Goal: Information Seeking & Learning: Find specific fact

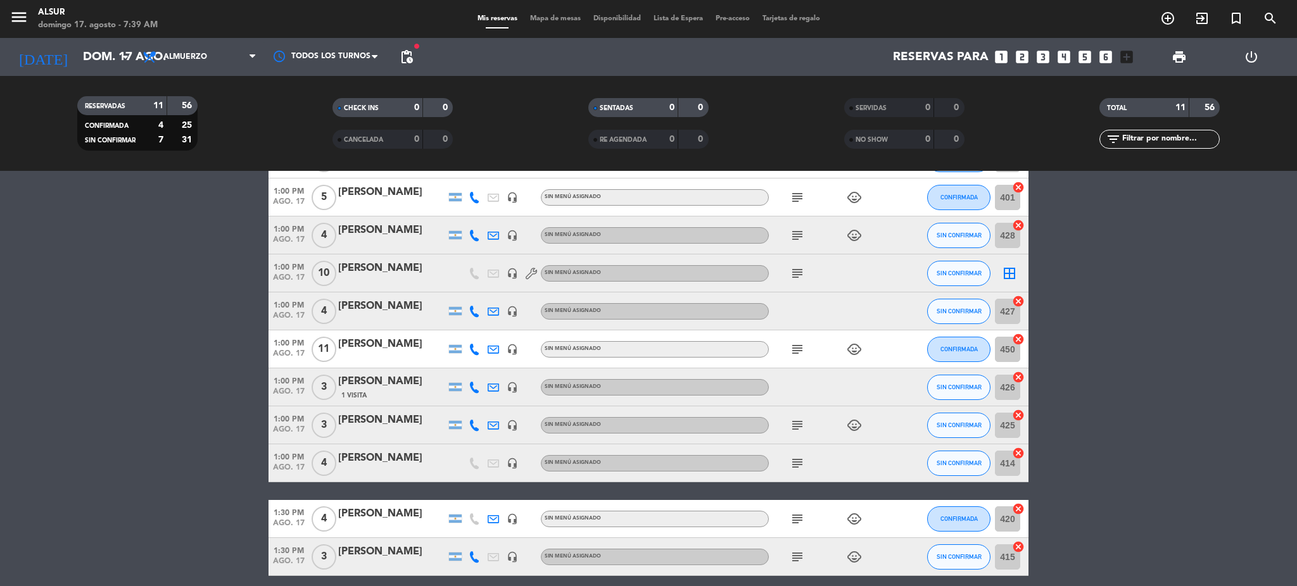
scroll to position [168, 0]
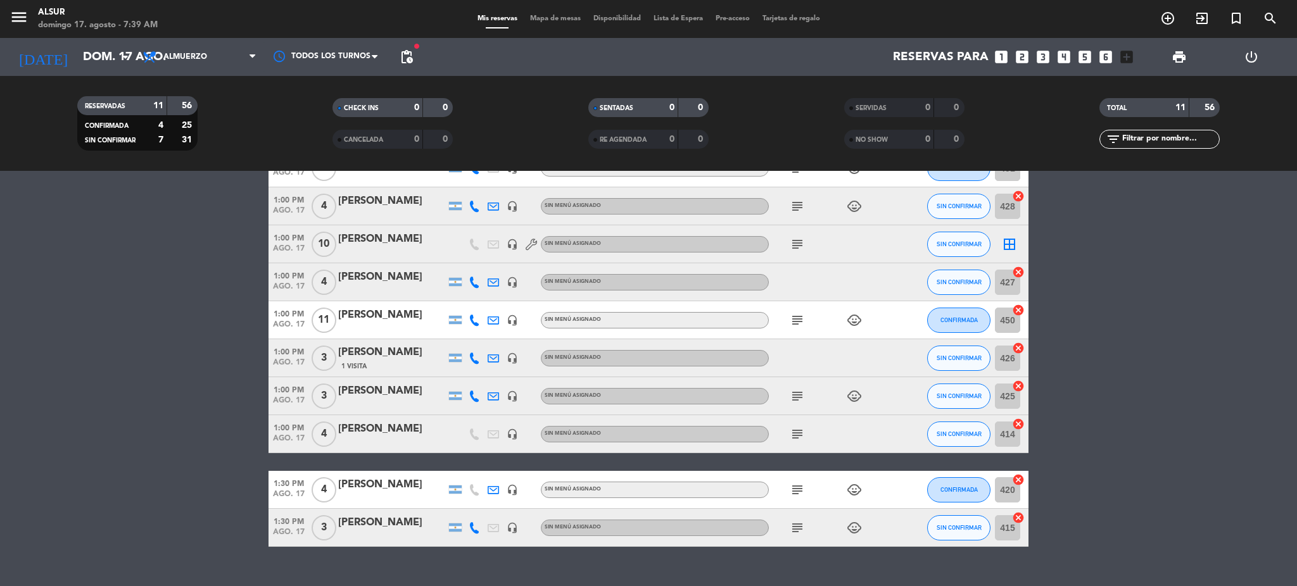
click at [376, 281] on div "[PERSON_NAME]" at bounding box center [392, 277] width 108 height 16
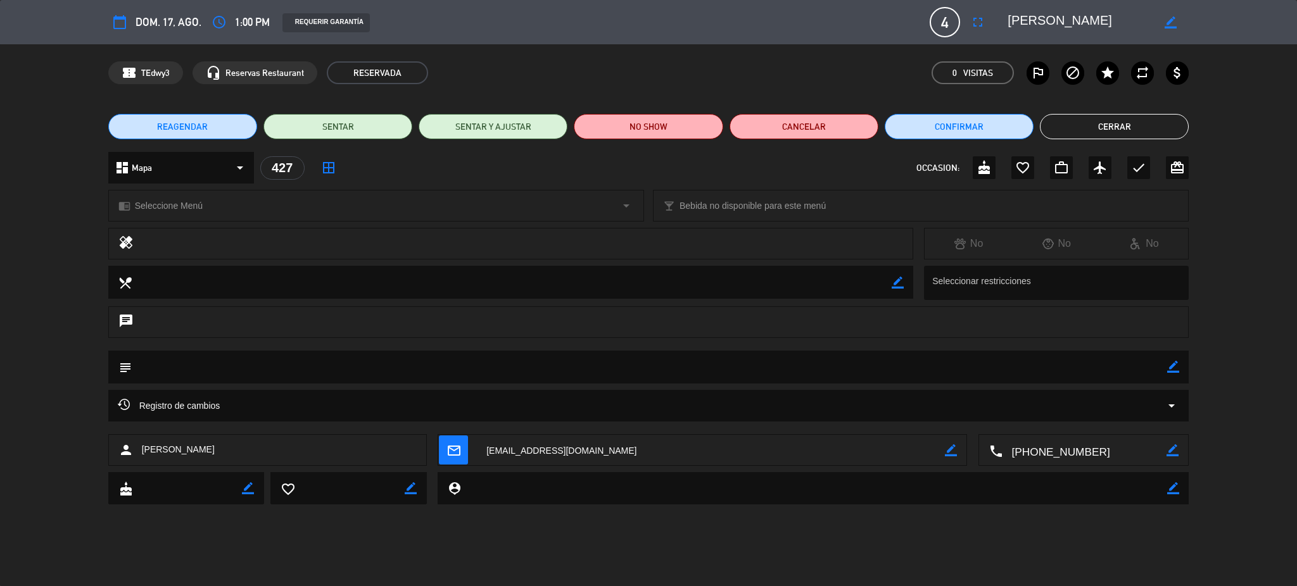
click at [1020, 448] on textarea at bounding box center [1085, 451] width 165 height 32
click at [1063, 418] on span "Click para copiar" at bounding box center [1068, 419] width 66 height 13
click at [1082, 119] on button "Cerrar" at bounding box center [1114, 126] width 149 height 25
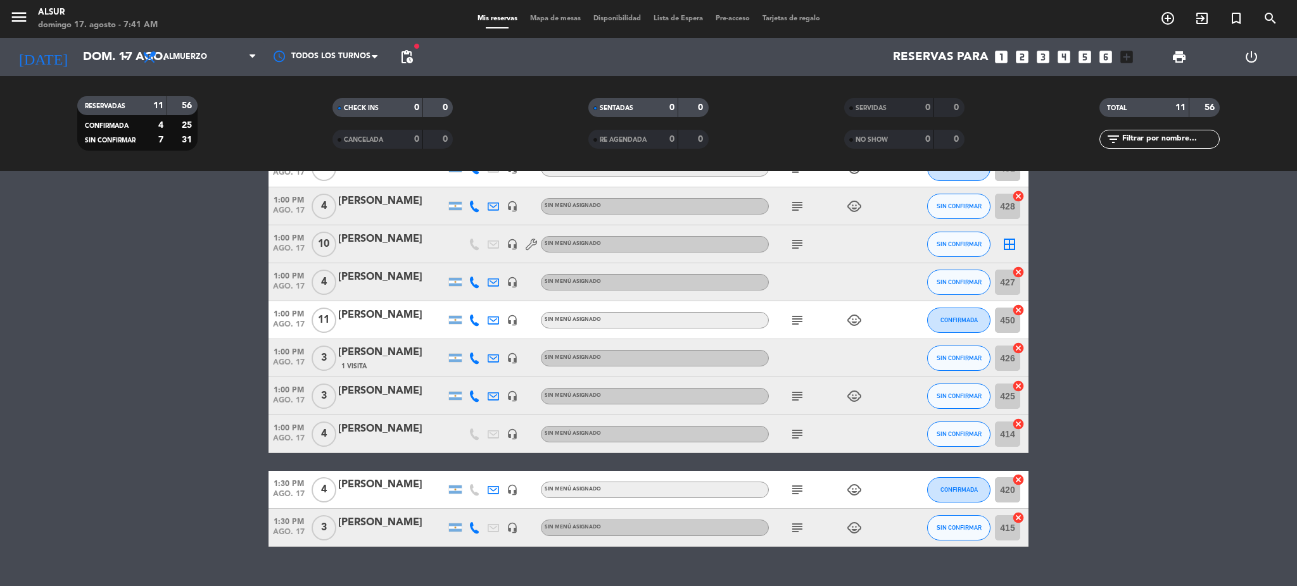
click at [796, 317] on icon "subject" at bounding box center [797, 320] width 15 height 15
click at [247, 308] on bookings-row "1:00 PM [DATE] 5 Cisterna [PERSON_NAME] headset_mic Sin menú asignado subject c…" at bounding box center [648, 329] width 1297 height 436
click at [403, 359] on div "[PERSON_NAME]" at bounding box center [392, 353] width 108 height 16
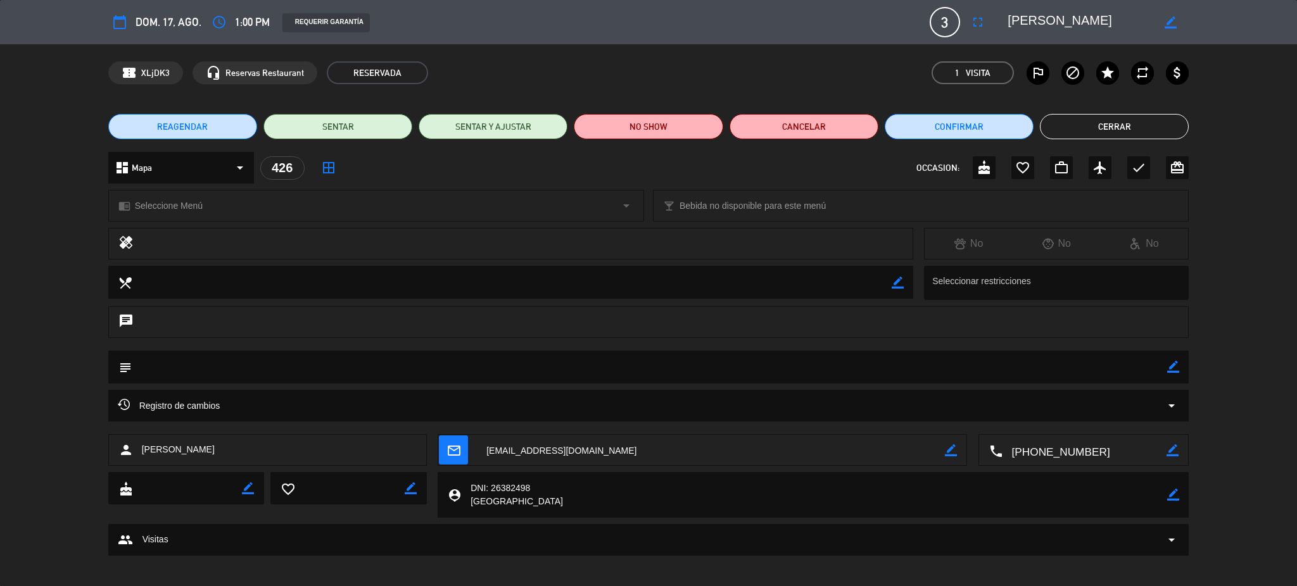
click at [1066, 457] on textarea at bounding box center [1085, 451] width 165 height 32
click at [1068, 415] on span "Click para copiar" at bounding box center [1068, 419] width 66 height 13
click at [1101, 133] on button "Cerrar" at bounding box center [1114, 126] width 149 height 25
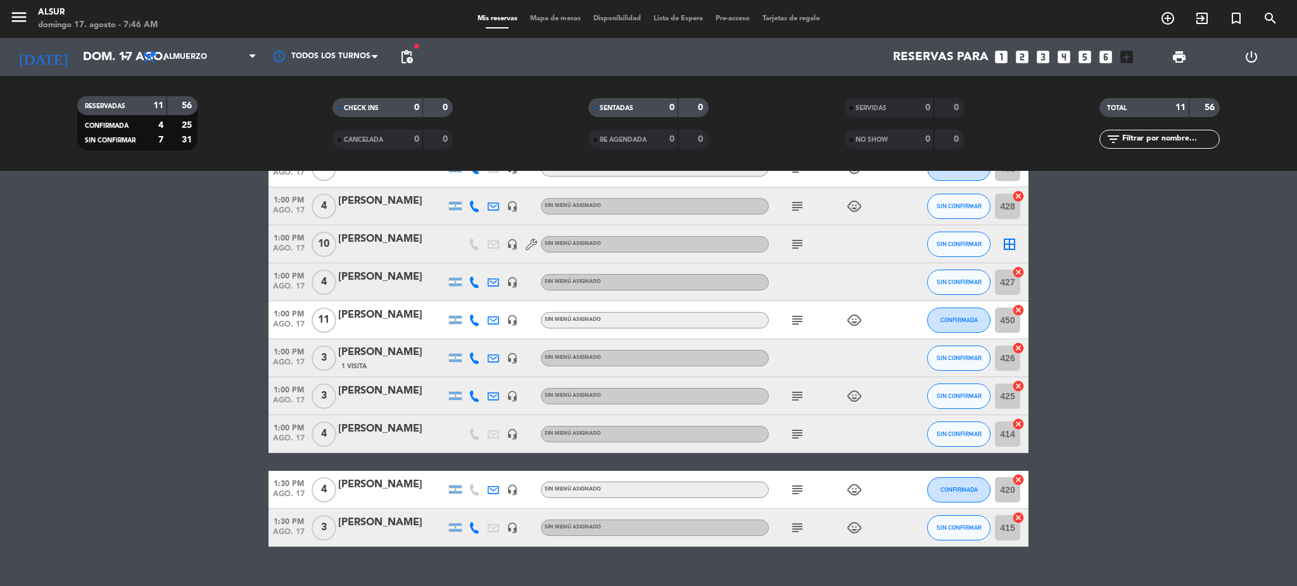
click at [799, 395] on icon "subject" at bounding box center [797, 396] width 15 height 15
click at [474, 398] on icon at bounding box center [474, 396] width 11 height 11
click at [462, 357] on div "[PHONE_NUMBER]" at bounding box center [481, 361] width 83 height 13
click at [467, 371] on span "Copiar" at bounding box center [465, 374] width 27 height 13
click at [473, 431] on icon at bounding box center [474, 434] width 11 height 11
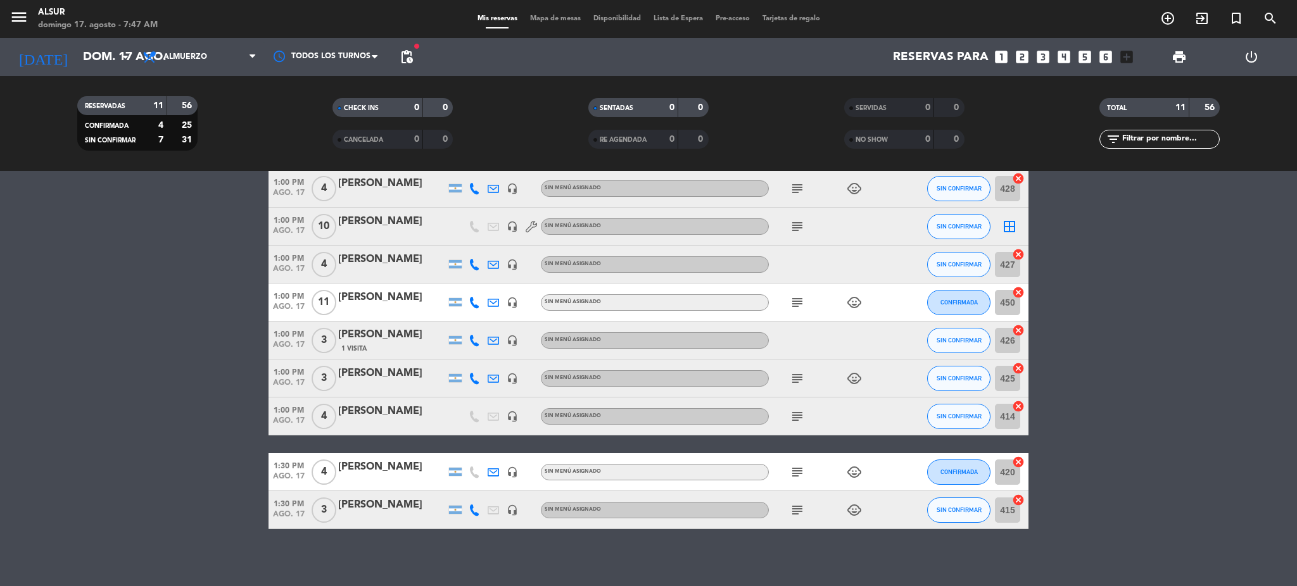
scroll to position [191, 0]
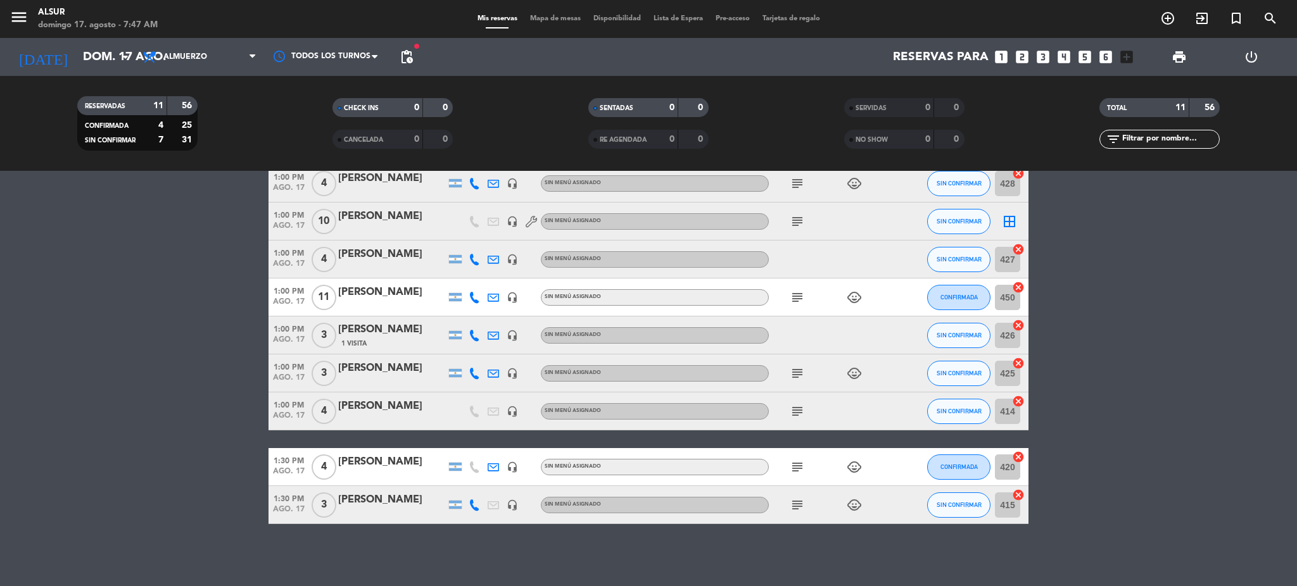
click at [802, 507] on icon "subject" at bounding box center [797, 505] width 15 height 15
click at [814, 418] on div "subject" at bounding box center [826, 411] width 114 height 37
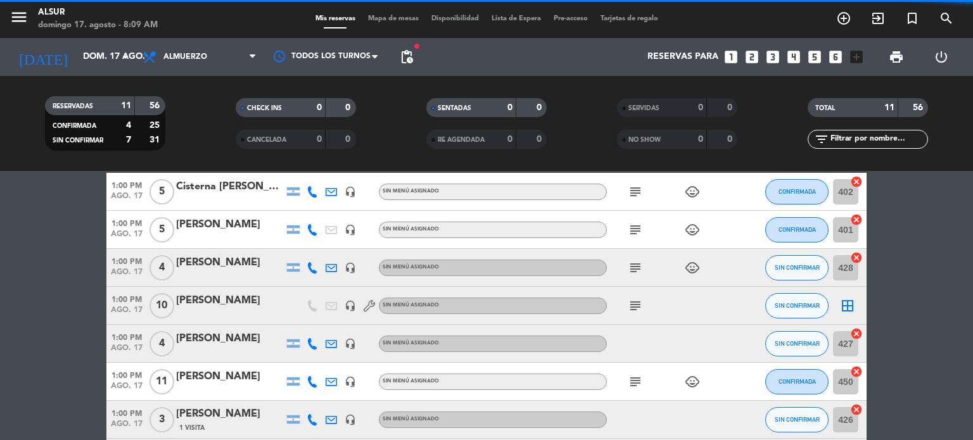
scroll to position [107, 0]
drag, startPoint x: 650, startPoint y: 17, endPoint x: 72, endPoint y: 235, distance: 617.3
click at [70, 235] on bookings-row "1:00 PM [DATE] 5 Cisterna [PERSON_NAME] headset_mic Sin menú asignado subject c…" at bounding box center [486, 391] width 973 height 436
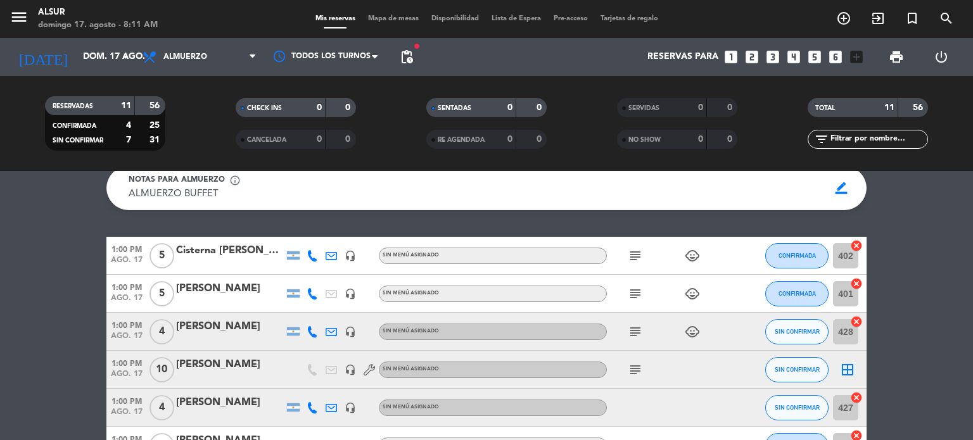
scroll to position [22, 0]
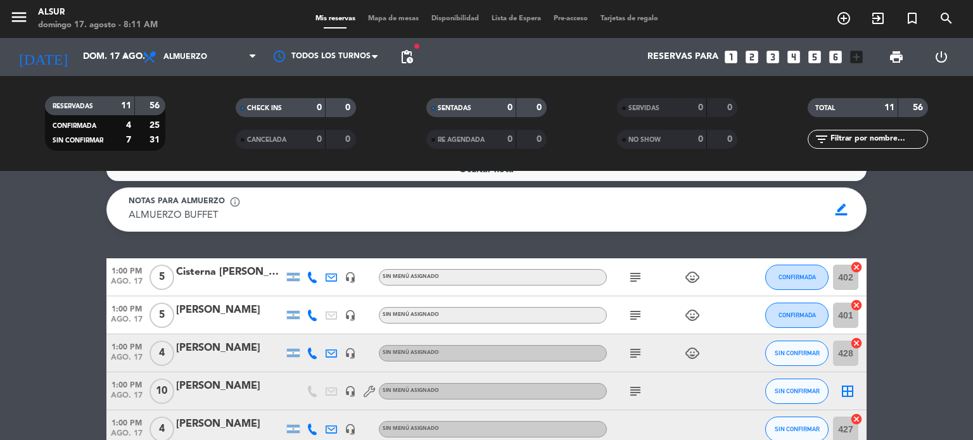
click at [634, 274] on icon "subject" at bounding box center [635, 277] width 15 height 15
click at [636, 317] on icon "subject" at bounding box center [635, 315] width 15 height 15
click at [636, 354] on icon "subject" at bounding box center [635, 353] width 15 height 15
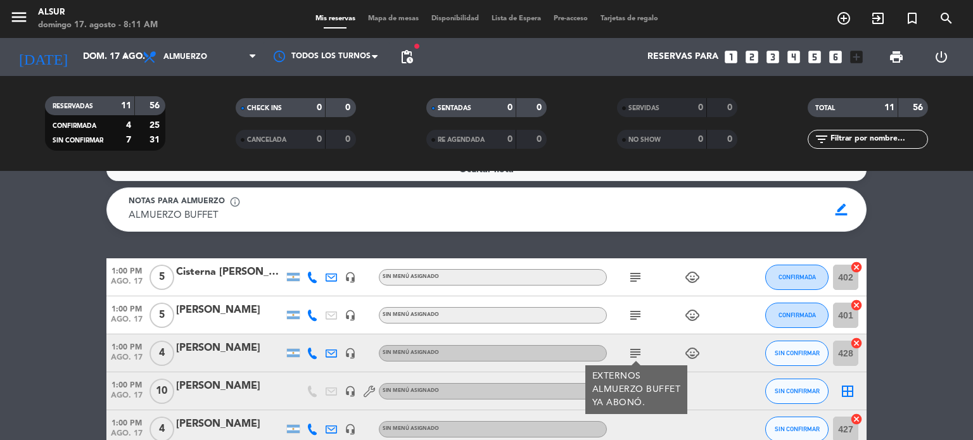
click at [664, 349] on div "subject EXTERNOS ALMUERZO BUFFET YA ABONÓ. child_care" at bounding box center [664, 352] width 114 height 37
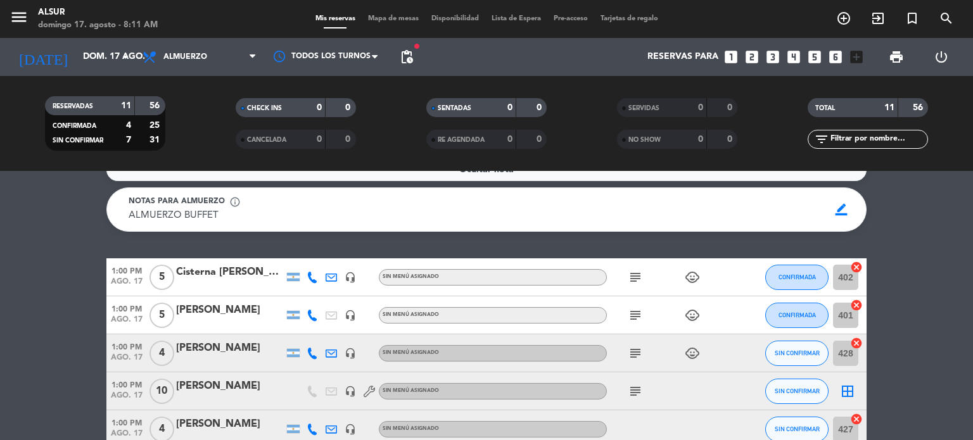
click at [637, 391] on icon "subject" at bounding box center [635, 391] width 15 height 15
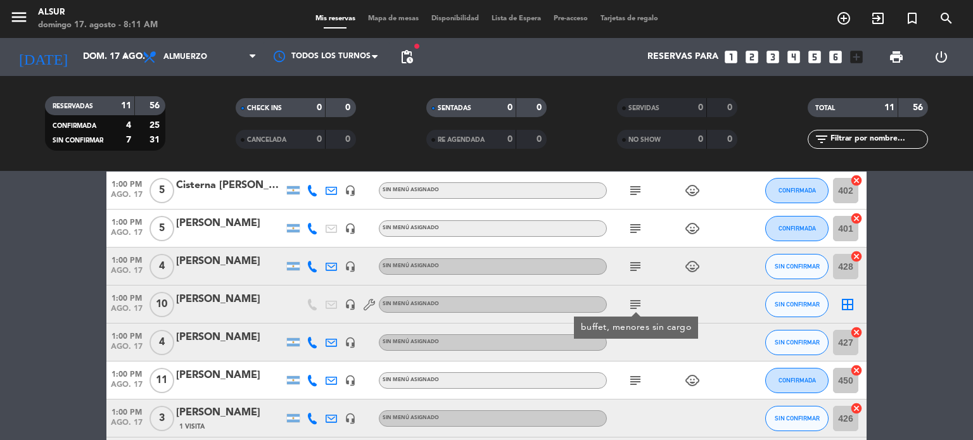
scroll to position [148, 0]
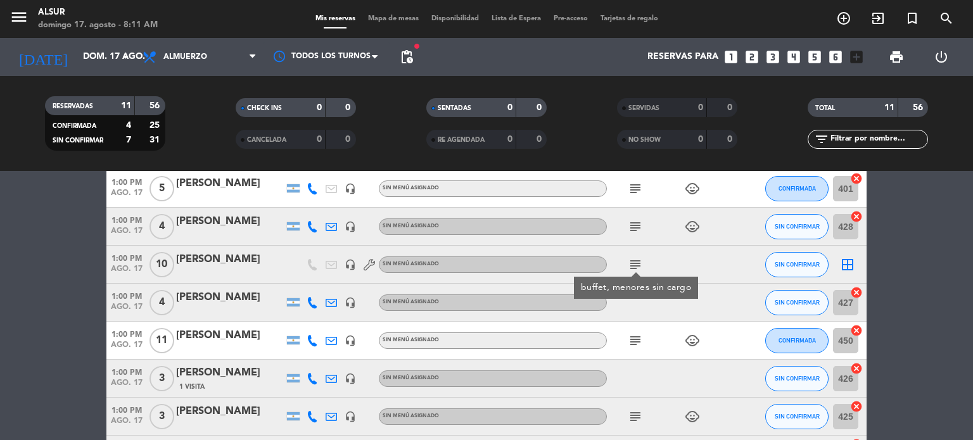
click at [640, 344] on icon "subject" at bounding box center [635, 340] width 15 height 15
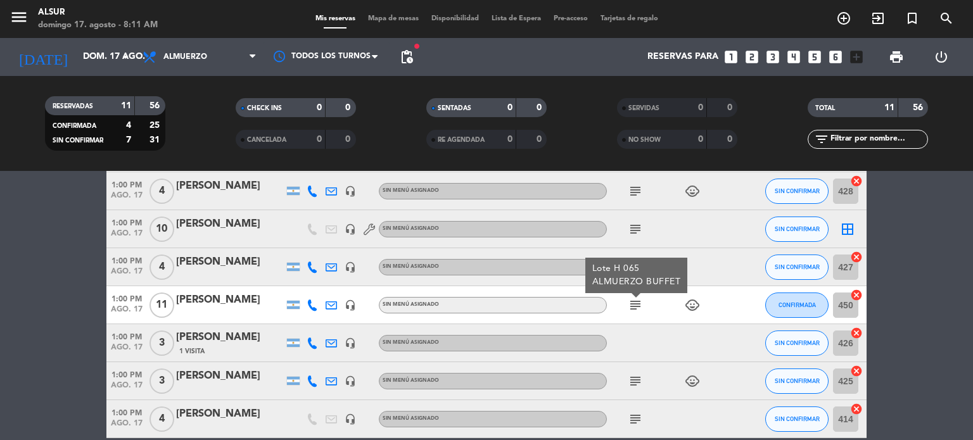
scroll to position [212, 0]
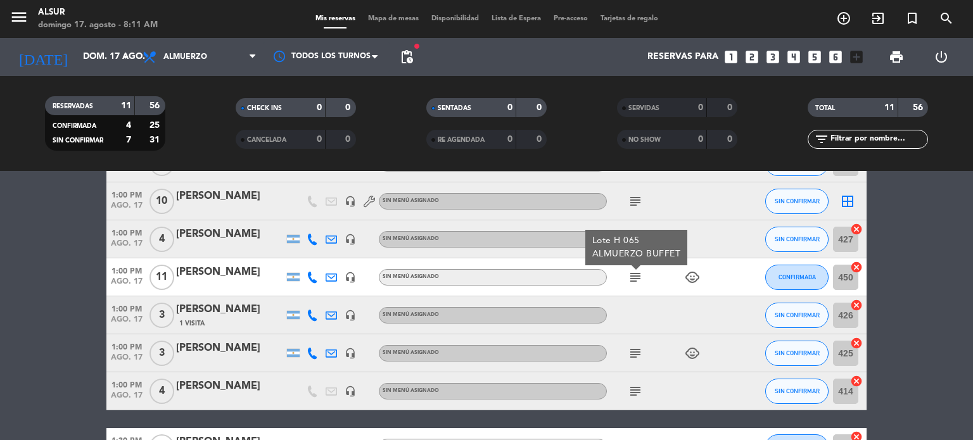
click at [640, 350] on icon "subject" at bounding box center [635, 353] width 15 height 15
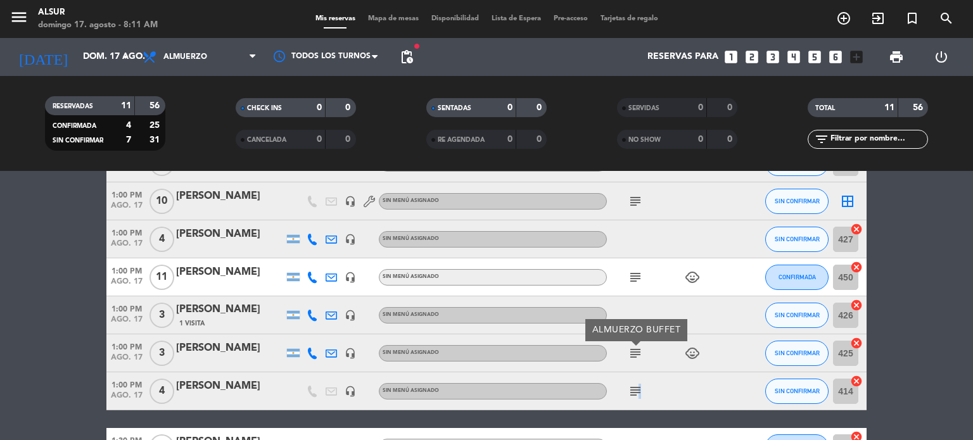
click at [637, 394] on icon "subject" at bounding box center [635, 391] width 15 height 15
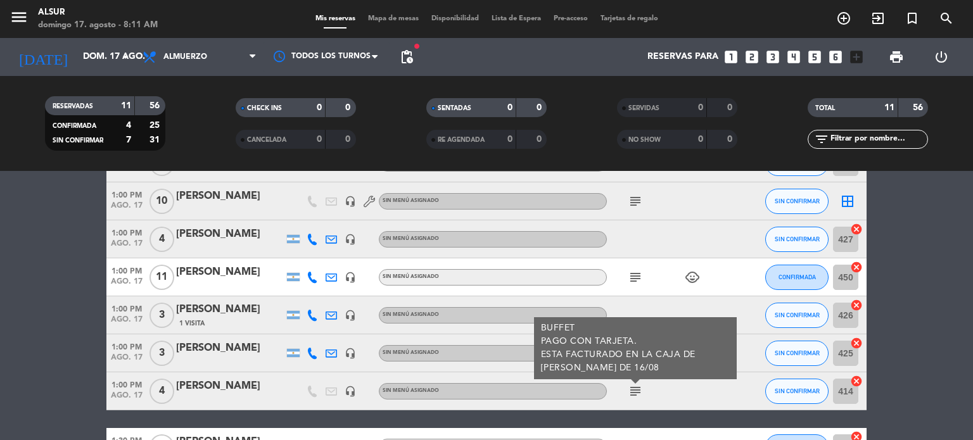
click at [46, 339] on bookings-row "1:00 PM [DATE] 5 Cisterna [PERSON_NAME] headset_mic Sin menú asignado subject c…" at bounding box center [486, 286] width 973 height 436
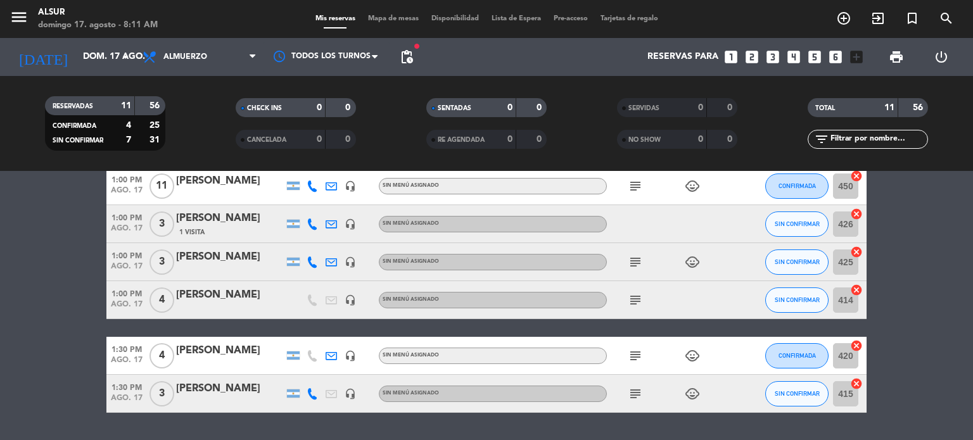
scroll to position [338, 0]
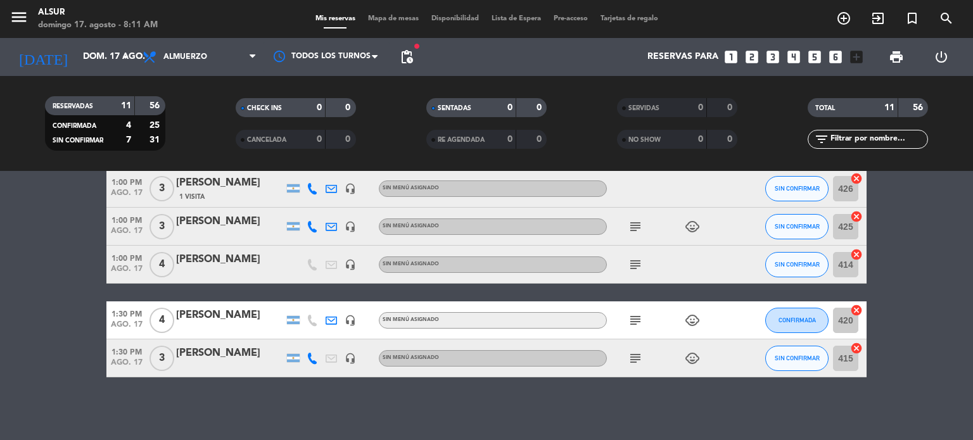
click at [633, 324] on icon "subject" at bounding box center [635, 320] width 15 height 15
click at [628, 361] on icon "subject" at bounding box center [635, 358] width 15 height 15
click at [27, 316] on bookings-row "1:00 PM [DATE] 5 Cisterna [PERSON_NAME] headset_mic Sin menú asignado subject c…" at bounding box center [486, 160] width 973 height 436
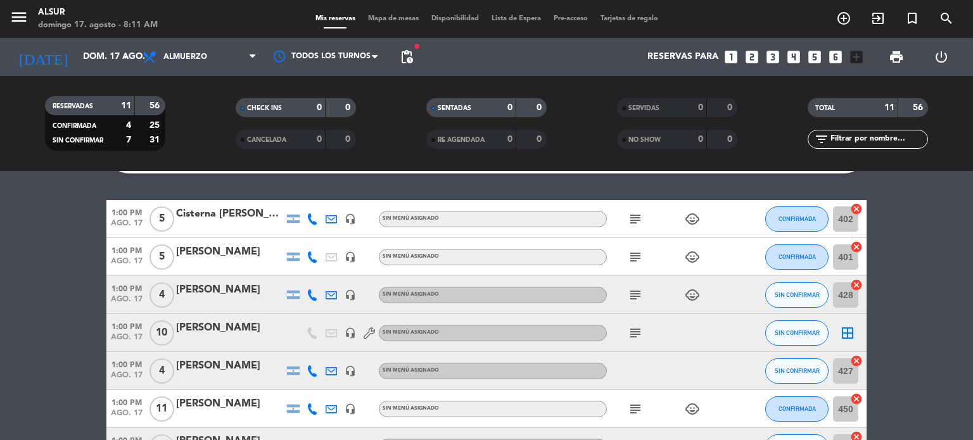
scroll to position [0, 0]
